Goal: Task Accomplishment & Management: Manage account settings

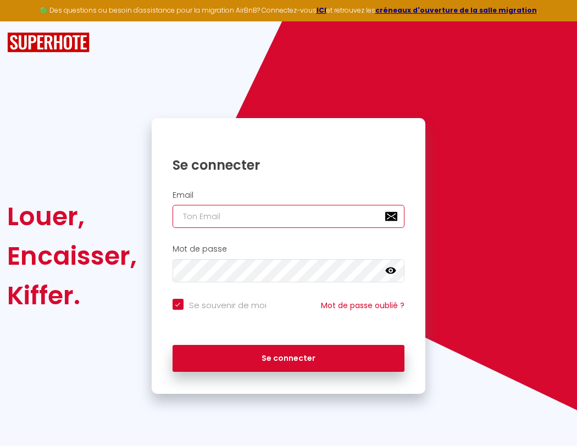
type input "s"
checkbox input "true"
type input "su"
checkbox input "true"
type input "sup"
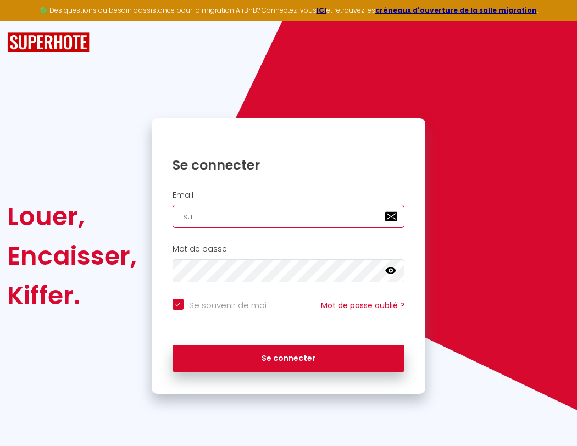
checkbox input "true"
type input "supe"
checkbox input "true"
type input "super"
checkbox input "true"
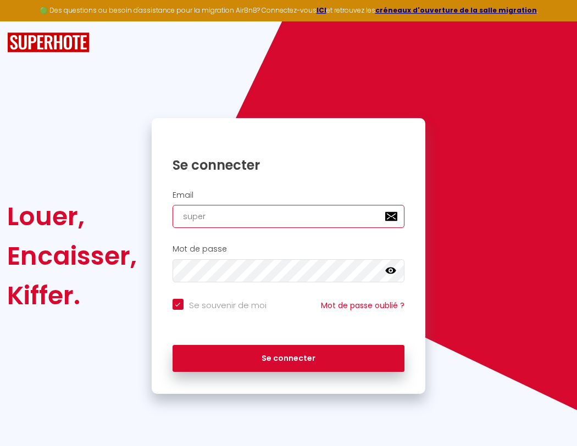
type input "superb"
checkbox input "true"
type input "superbo"
checkbox input "true"
type input "s"
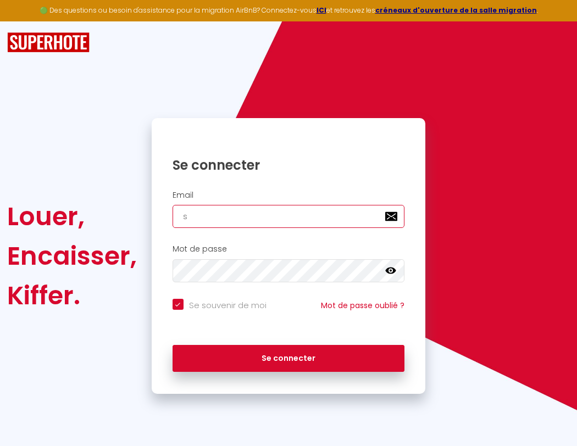
checkbox input "true"
type input "su"
checkbox input "true"
type input "sup"
checkbox input "true"
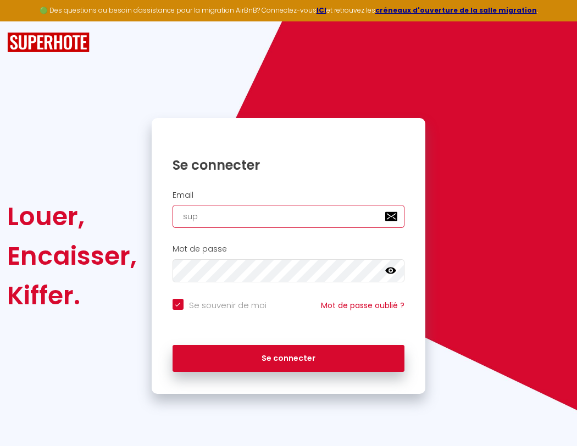
type input "supe"
checkbox input "true"
type input "super"
checkbox input "true"
type input "superb"
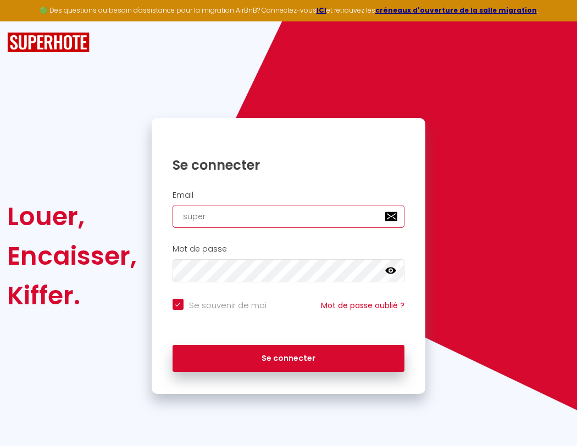
checkbox input "true"
type input "superbo"
checkbox input "true"
type input "superbor"
checkbox input "true"
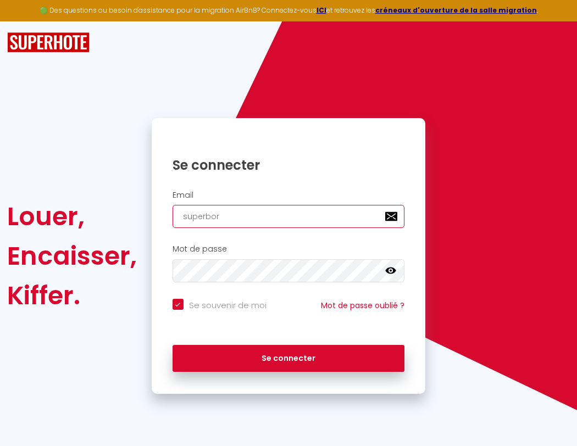
type input "s"
checkbox input "true"
type input "superbord"
checkbox input "true"
type input "su"
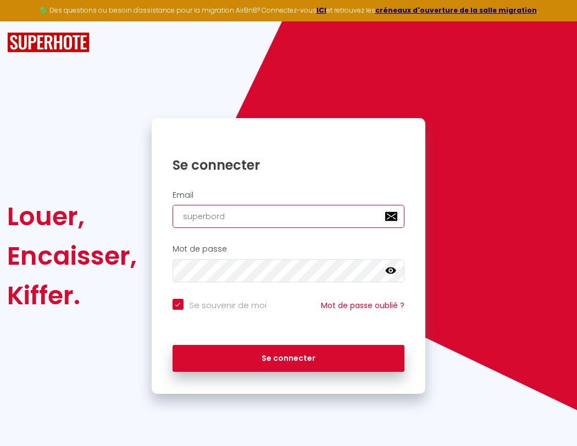
checkbox input "true"
type input "superborde"
checkbox input "true"
type input "sup"
checkbox input "true"
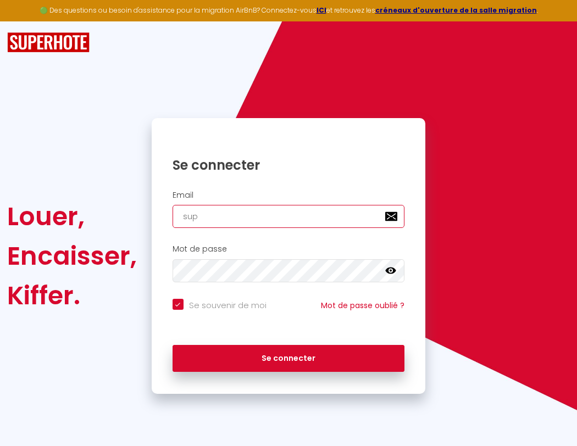
type input "superbordea"
checkbox input "true"
type input "supe"
checkbox input "true"
type input "superbordeau"
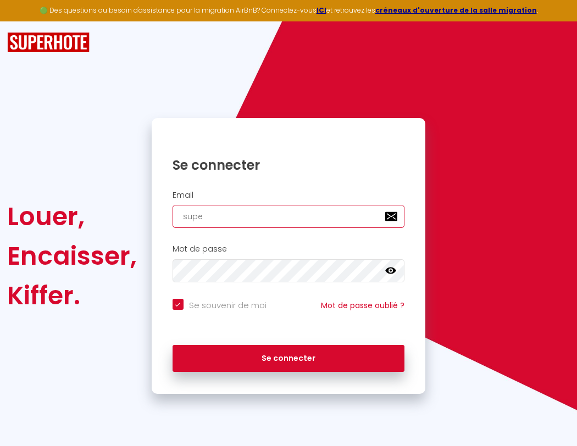
checkbox input "true"
type input "super"
checkbox input "true"
type input "superbordeaux"
checkbox input "true"
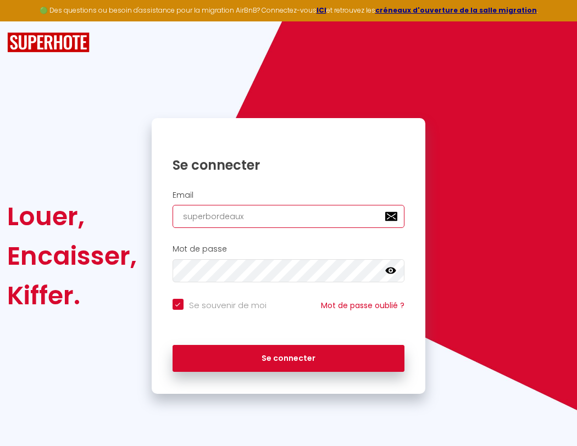
type input "superb"
checkbox input "true"
